Goal: Register for event/course

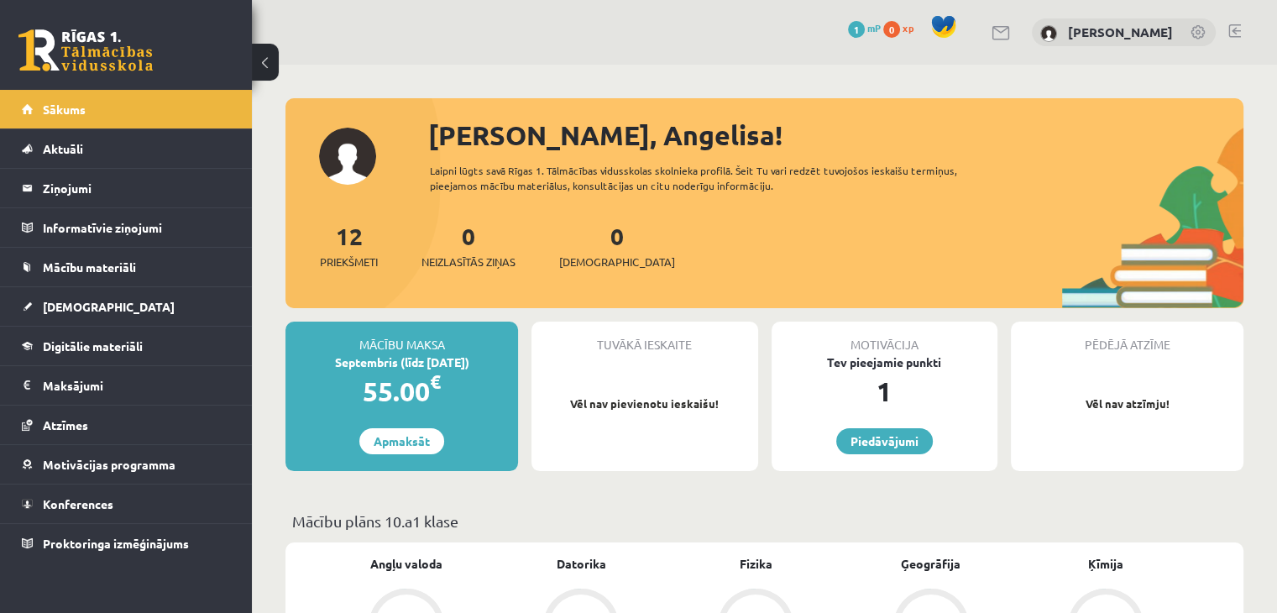
click at [84, 61] on link at bounding box center [85, 50] width 134 height 42
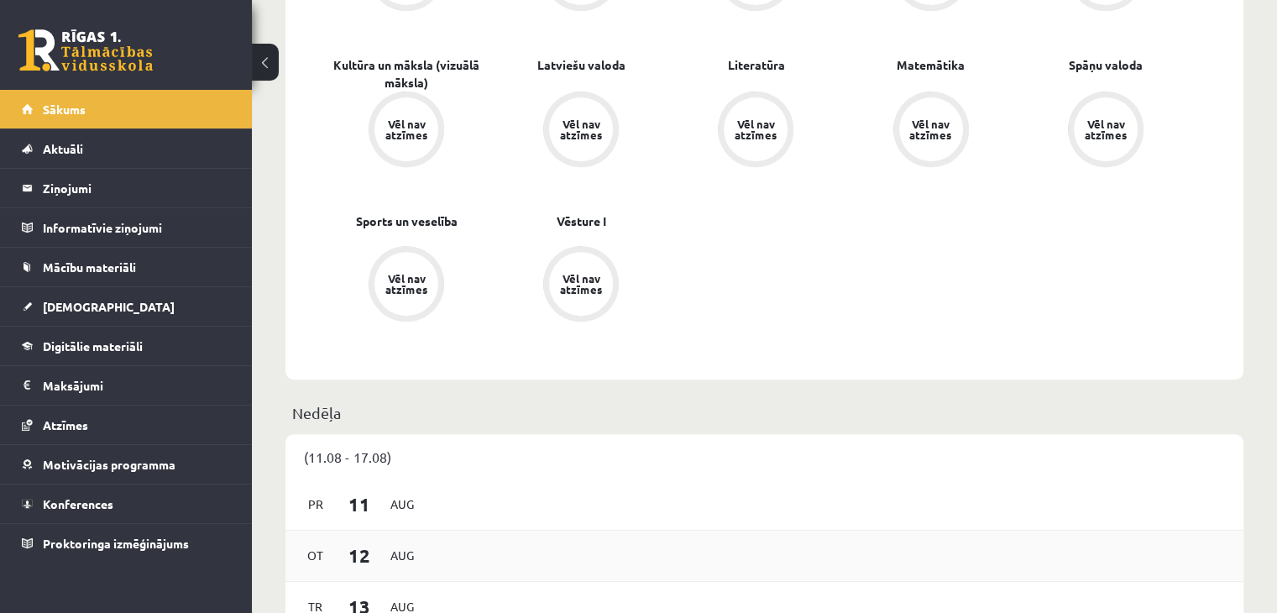
scroll to position [651, 0]
click at [108, 511] on link "Konferences" at bounding box center [126, 503] width 209 height 39
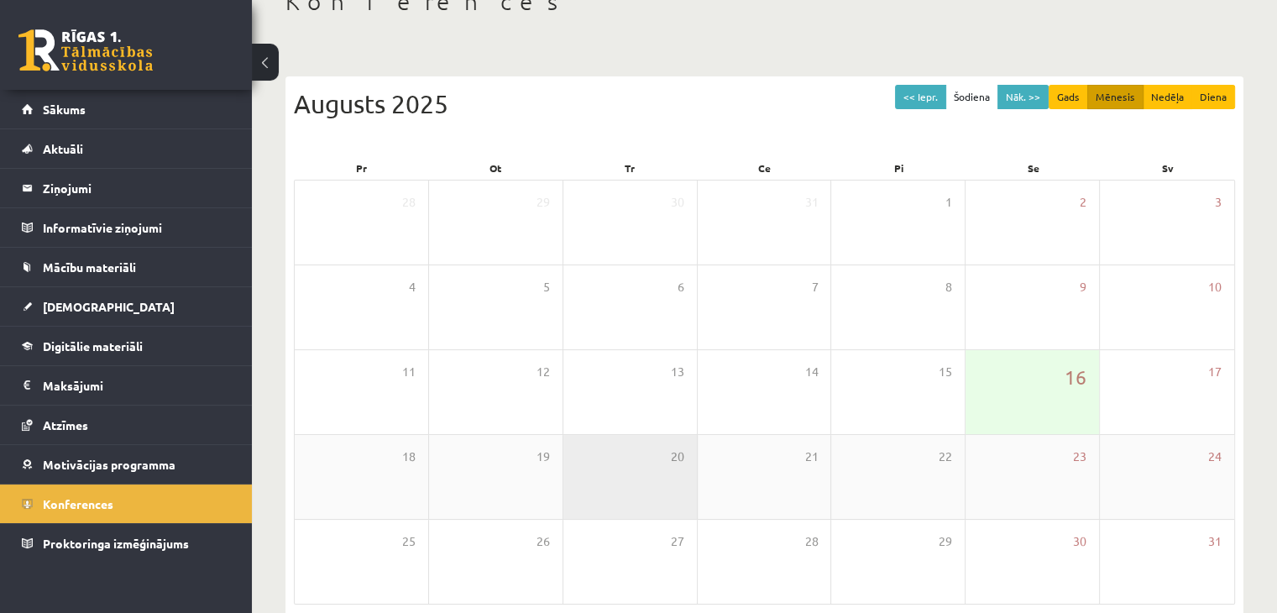
scroll to position [188, 0]
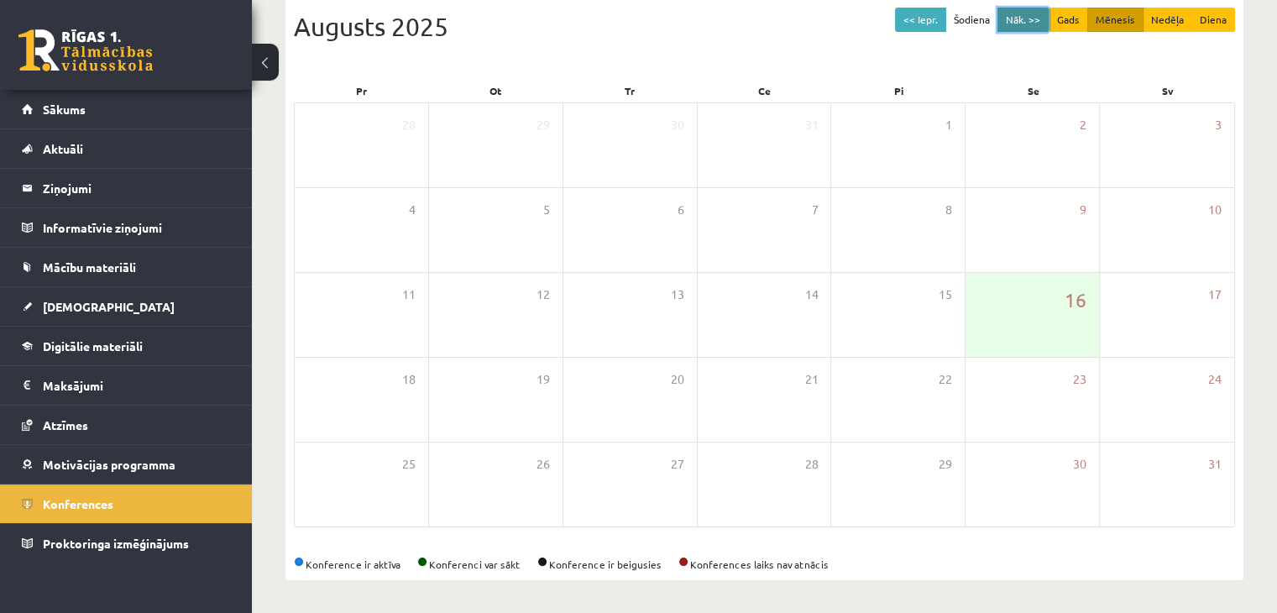
click at [1027, 13] on button "Nāk. >>" at bounding box center [1022, 20] width 51 height 24
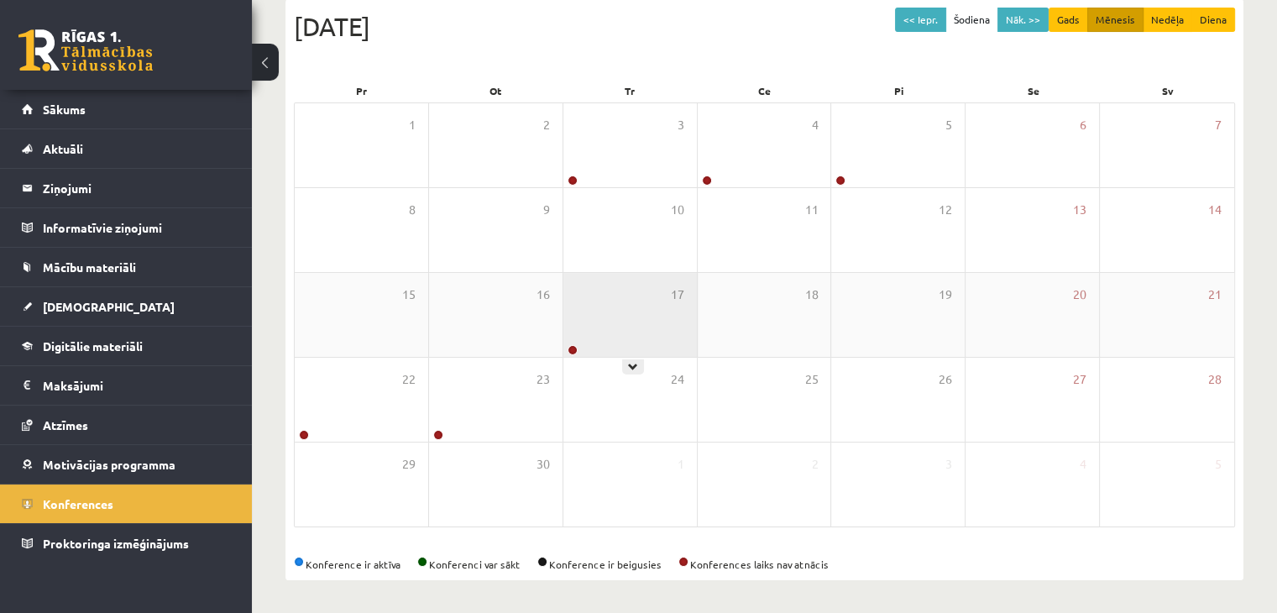
click at [633, 340] on div "17" at bounding box center [629, 315] width 133 height 84
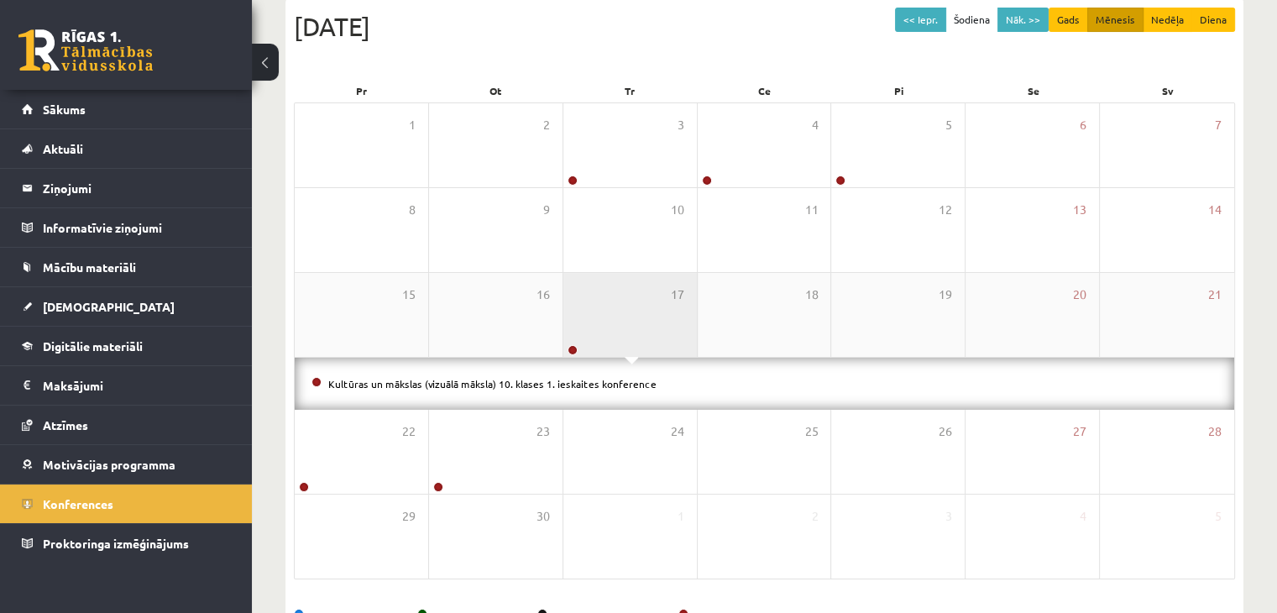
click at [633, 340] on div "17" at bounding box center [629, 315] width 133 height 84
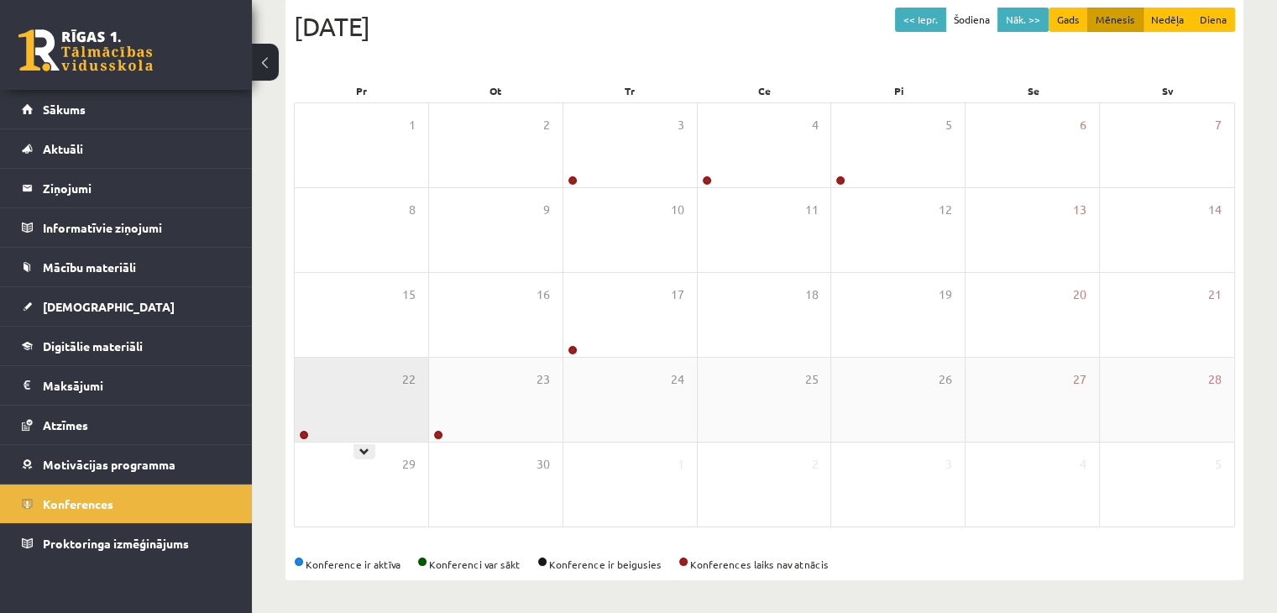
click at [358, 410] on div "22" at bounding box center [361, 400] width 133 height 84
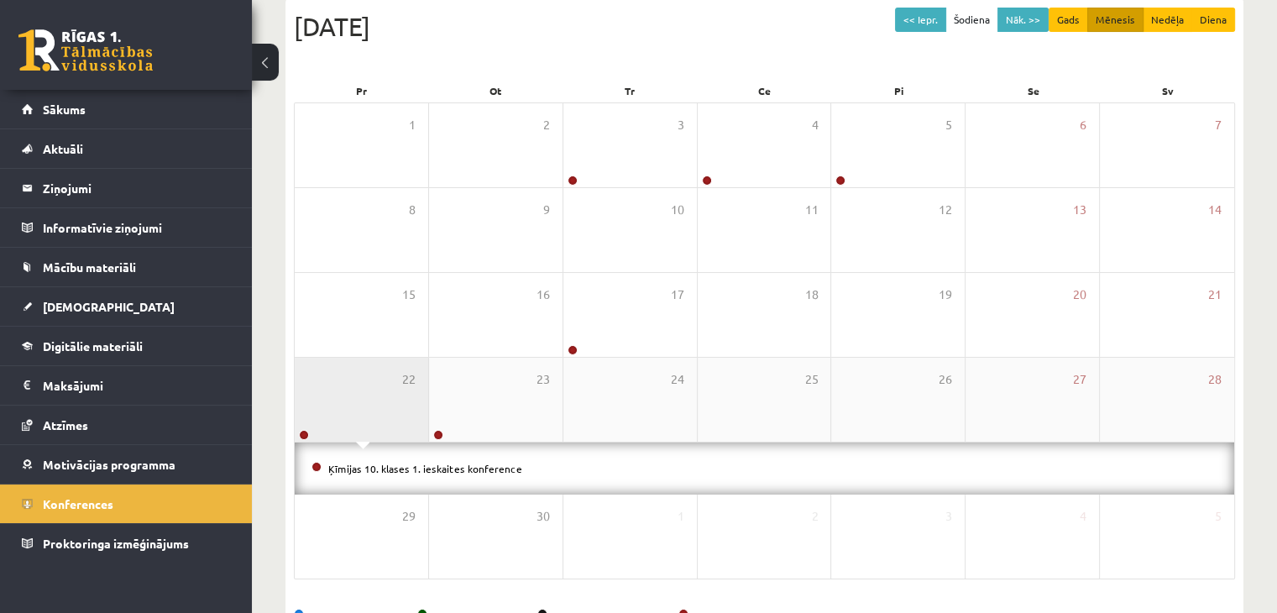
click at [358, 410] on div "22" at bounding box center [361, 400] width 133 height 84
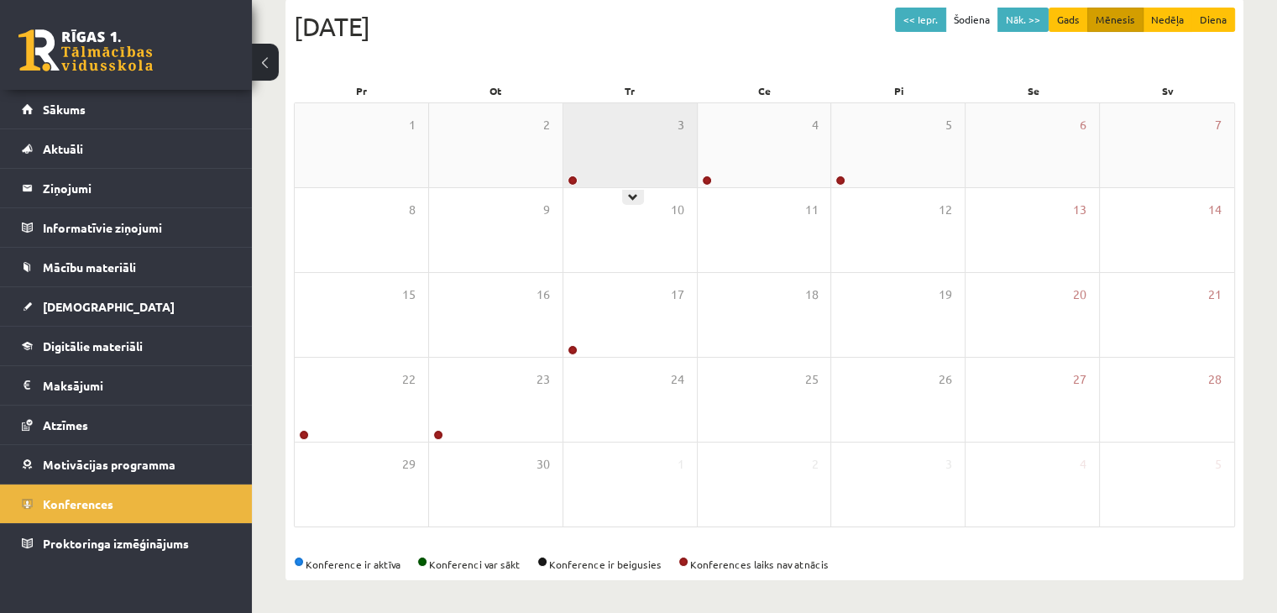
click at [668, 128] on div "3" at bounding box center [629, 145] width 133 height 84
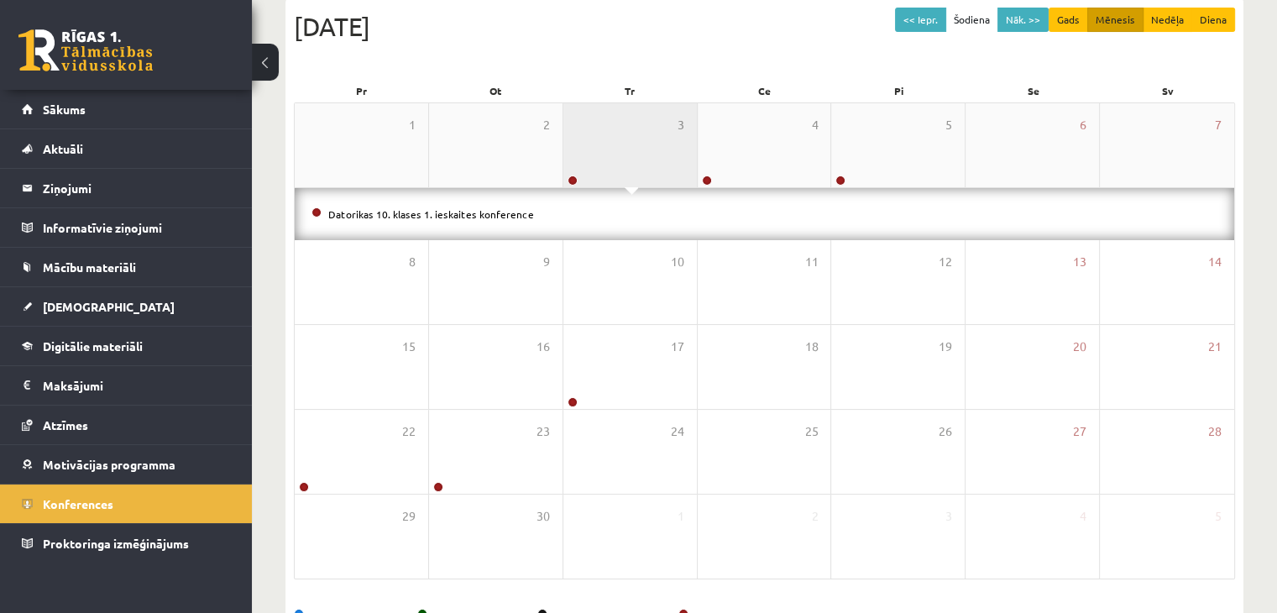
click at [668, 128] on div "3" at bounding box center [629, 145] width 133 height 84
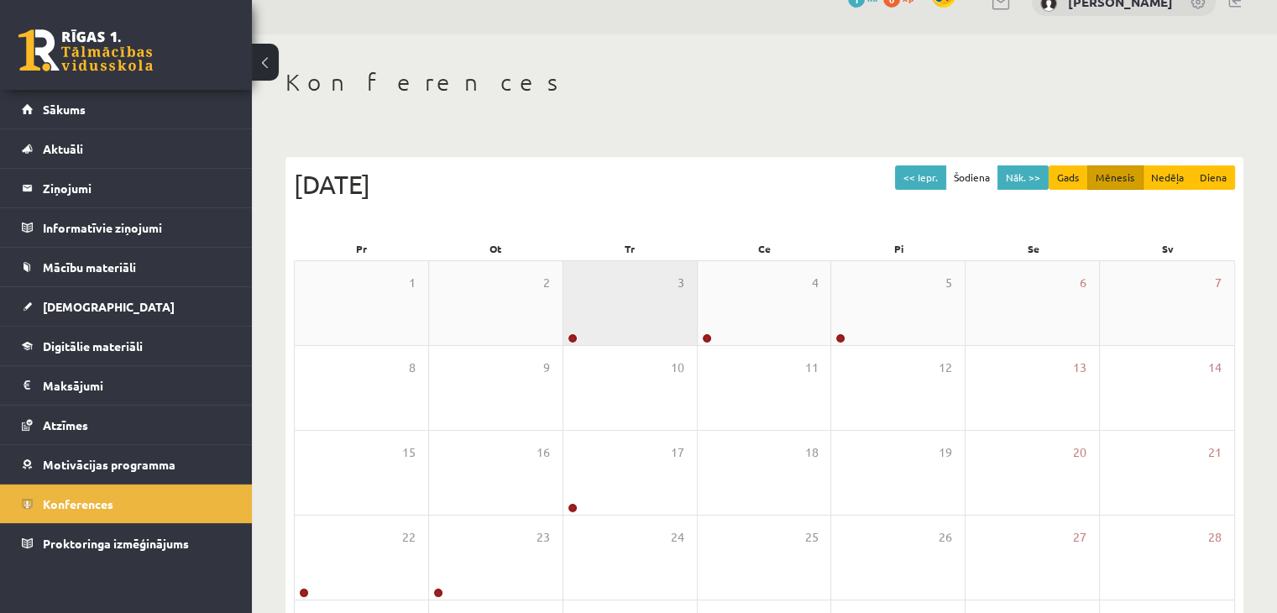
scroll to position [0, 0]
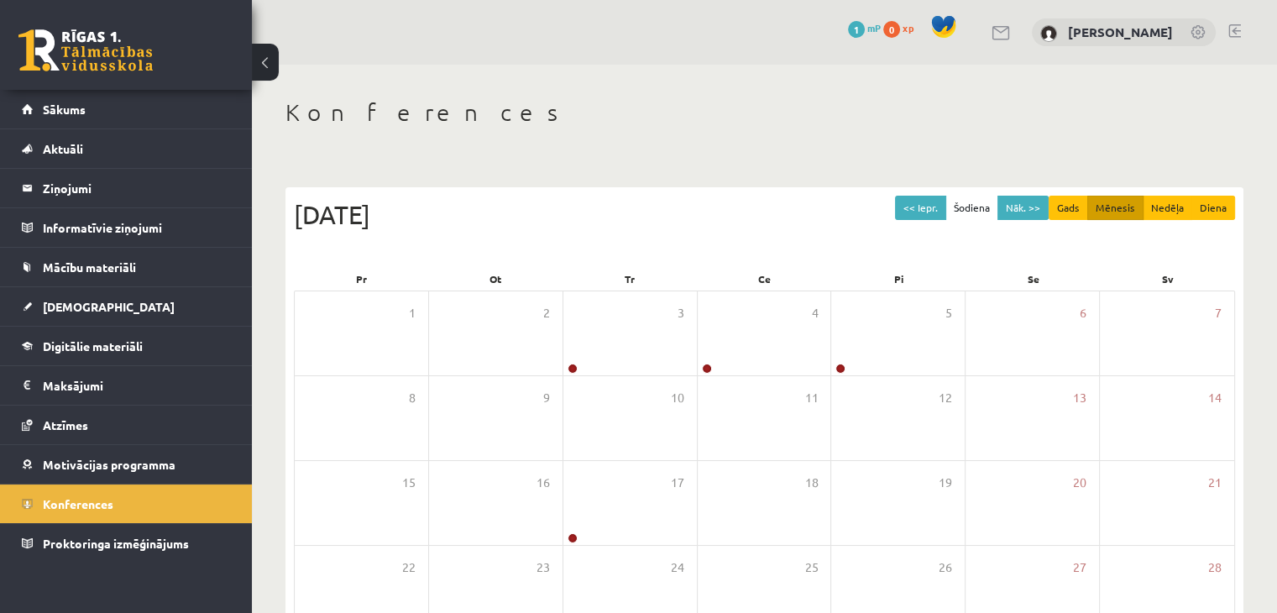
click at [31, 60] on link at bounding box center [85, 50] width 134 height 42
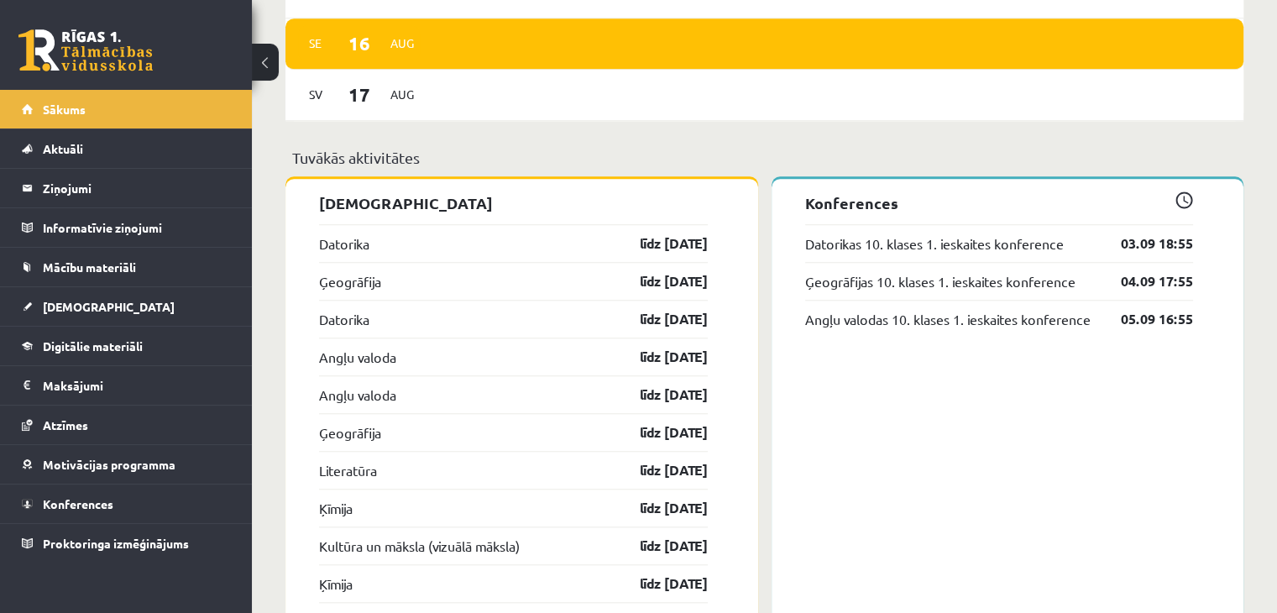
scroll to position [1372, 0]
